Goal: Use online tool/utility: Utilize a website feature to perform a specific function

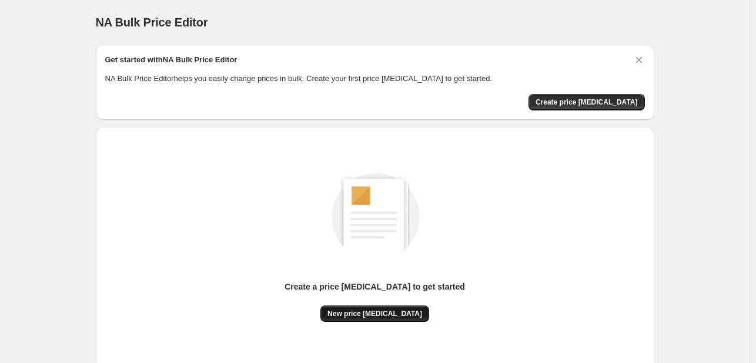
click at [366, 313] on span "New price [MEDICAL_DATA]" at bounding box center [374, 313] width 95 height 9
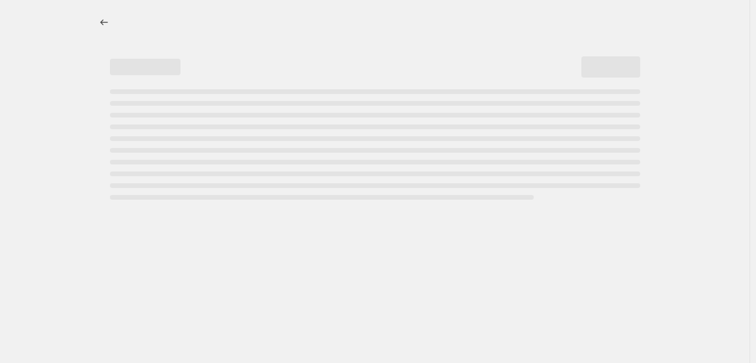
select select "percentage"
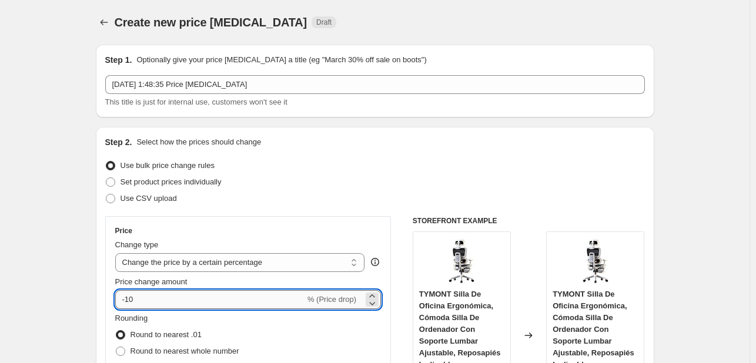
click at [177, 299] on input "-10" at bounding box center [210, 299] width 190 height 19
type input "-1"
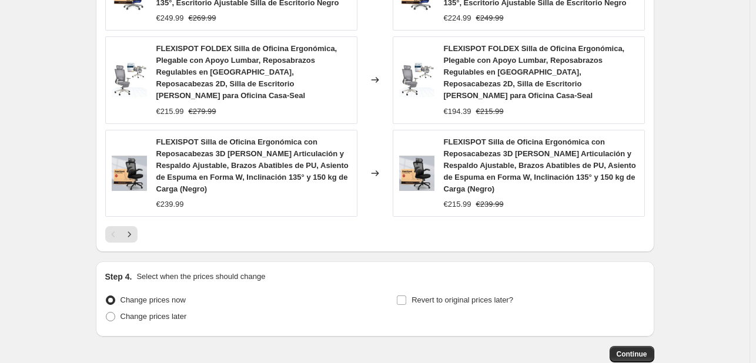
scroll to position [971, 0]
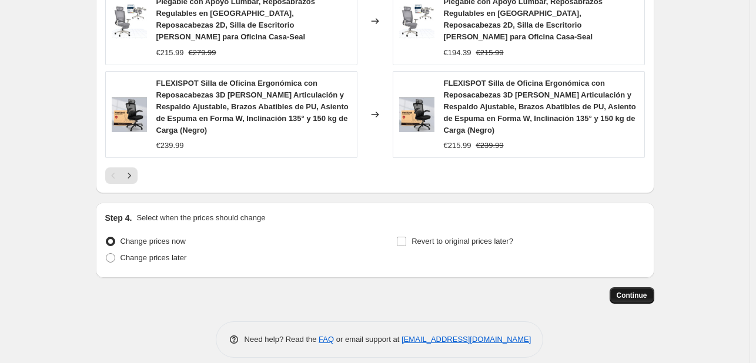
type input "-30"
click at [638, 287] on button "Continue" at bounding box center [631, 295] width 45 height 16
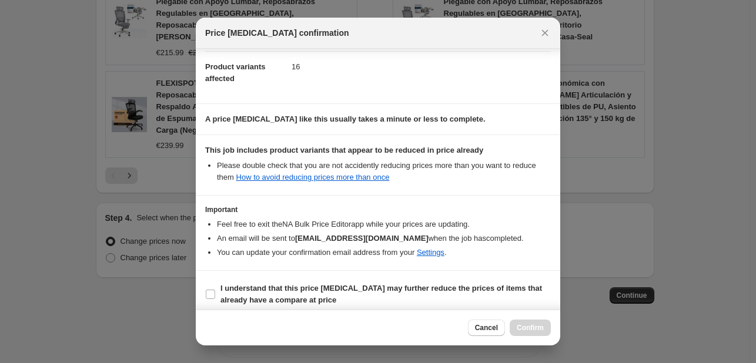
scroll to position [130, 0]
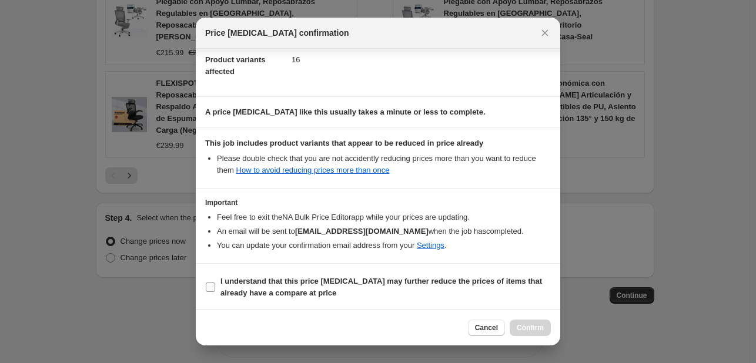
click at [265, 287] on span "I understand that this price [MEDICAL_DATA] may further reduce the prices of it…" at bounding box center [385, 288] width 330 height 24
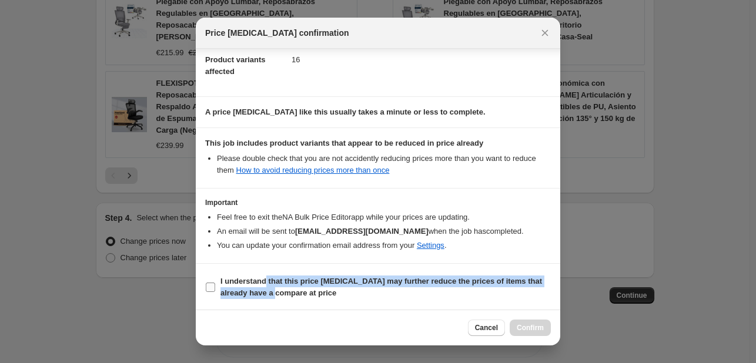
click at [265, 287] on b "I understand that this price [MEDICAL_DATA] may further reduce the prices of it…" at bounding box center [381, 287] width 322 height 21
click at [215, 287] on input "I understand that this price [MEDICAL_DATA] may further reduce the prices of it…" at bounding box center [210, 287] width 9 height 9
checkbox input "true"
click at [533, 331] on span "Confirm" at bounding box center [530, 327] width 27 height 9
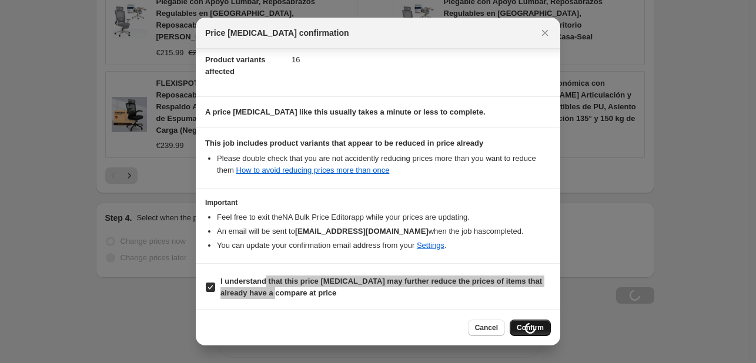
scroll to position [971, 0]
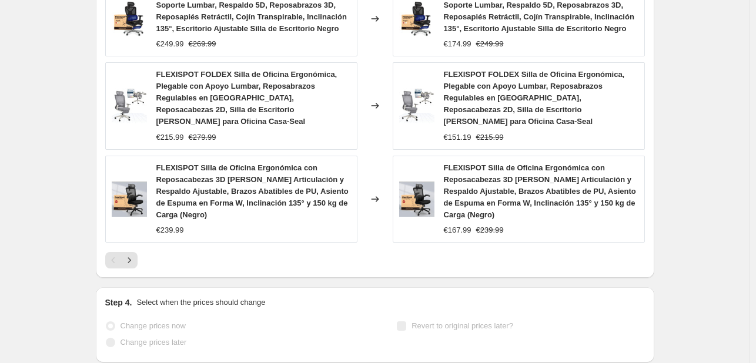
select select "percentage"
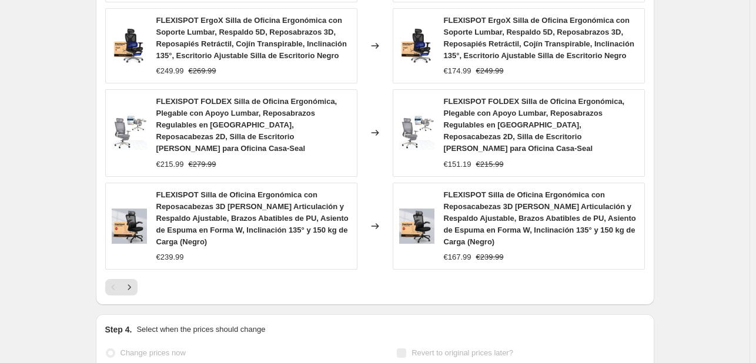
scroll to position [0, 0]
